Goal: Navigation & Orientation: Find specific page/section

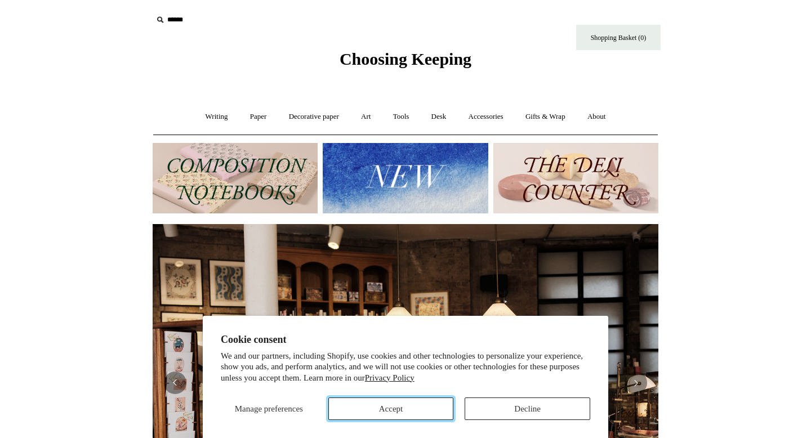
click at [404, 413] on button "Accept" at bounding box center [391, 409] width 126 height 23
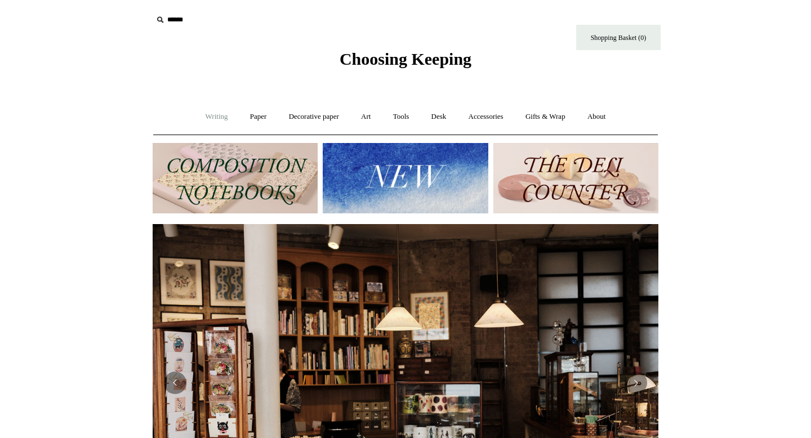
click at [210, 120] on link "Writing +" at bounding box center [216, 117] width 43 height 30
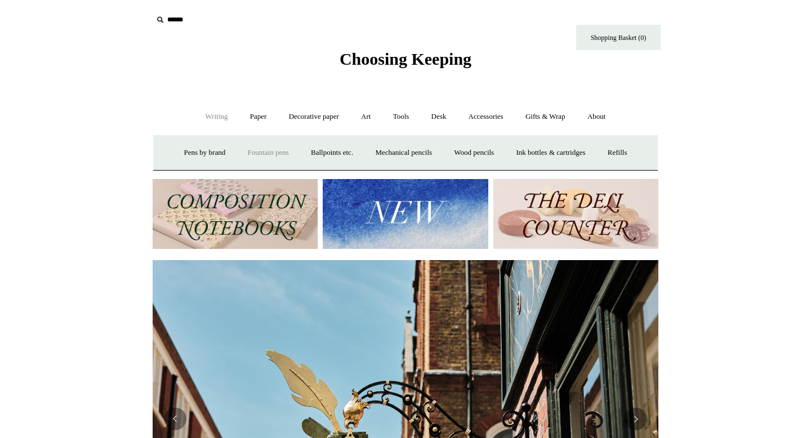
scroll to position [0, 506]
click at [243, 119] on link "Paper +" at bounding box center [258, 117] width 37 height 30
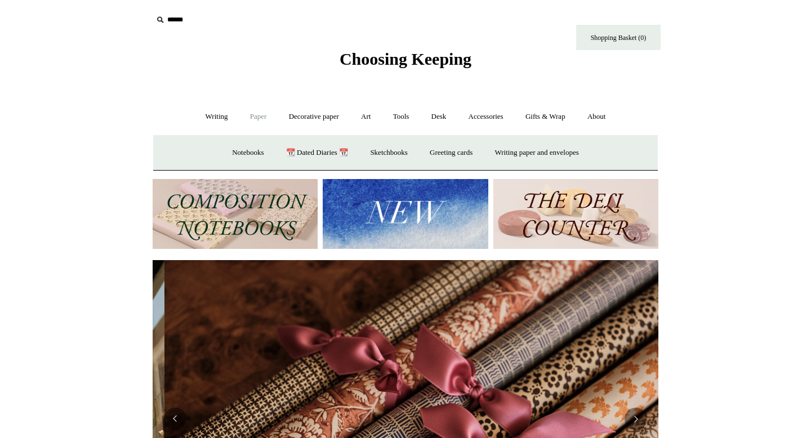
scroll to position [0, 1012]
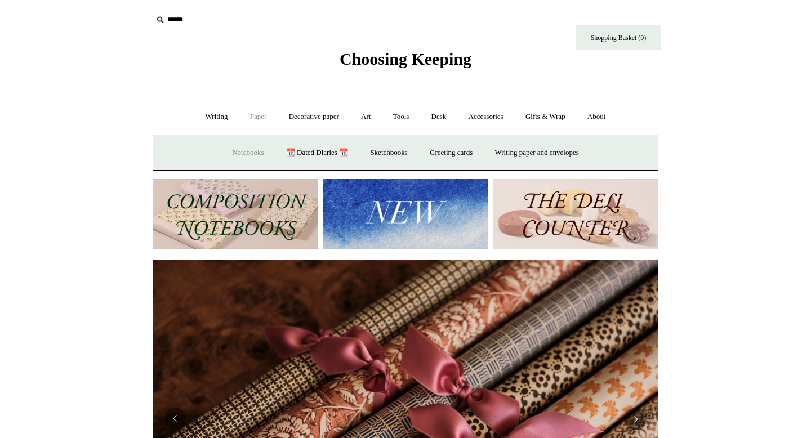
click at [240, 152] on link "Notebooks +" at bounding box center [248, 153] width 52 height 30
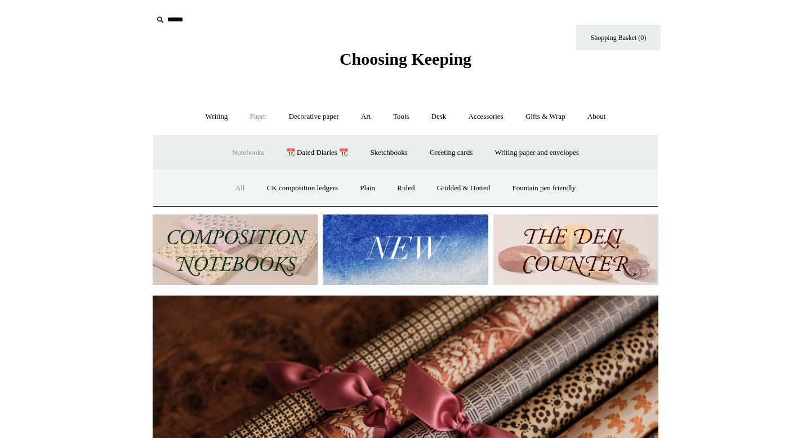
click at [230, 188] on link "All" at bounding box center [240, 188] width 30 height 30
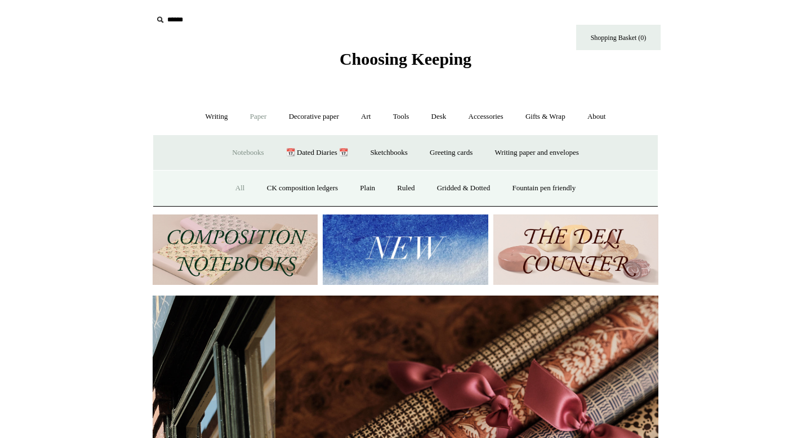
scroll to position [0, 481]
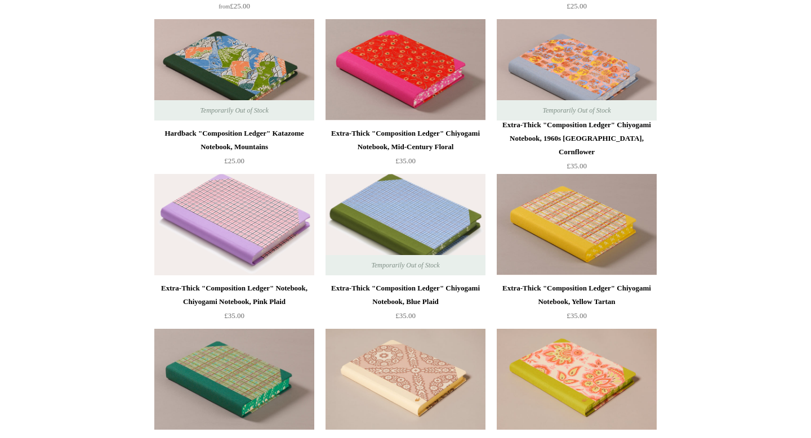
scroll to position [1525, 0]
